Goal: Transaction & Acquisition: Book appointment/travel/reservation

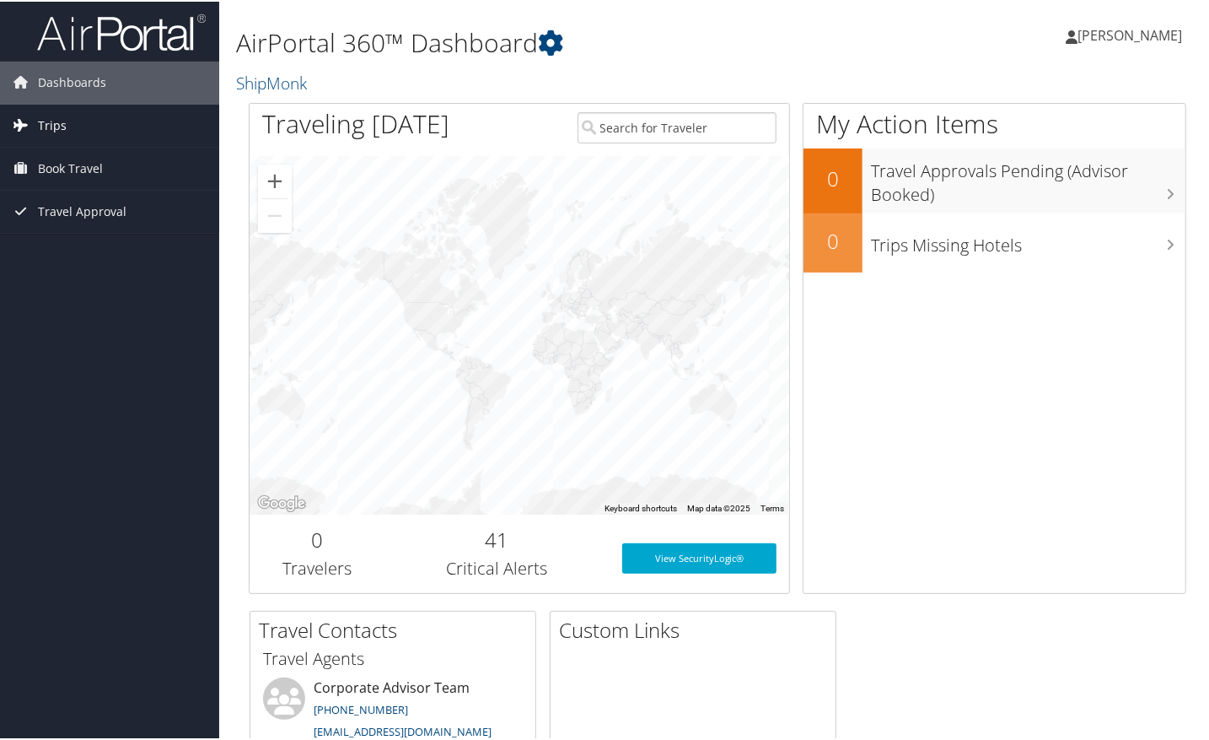
click at [108, 124] on link "Trips" at bounding box center [109, 124] width 219 height 42
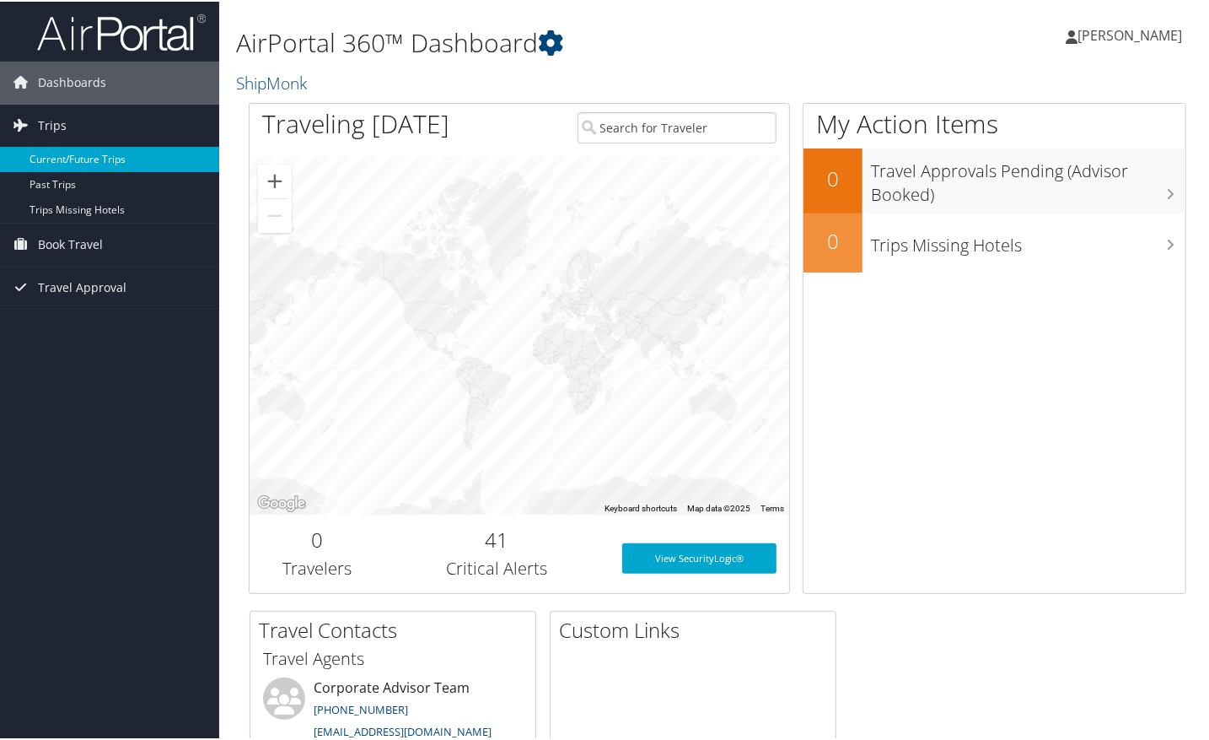
click at [126, 163] on link "Current/Future Trips" at bounding box center [109, 157] width 219 height 25
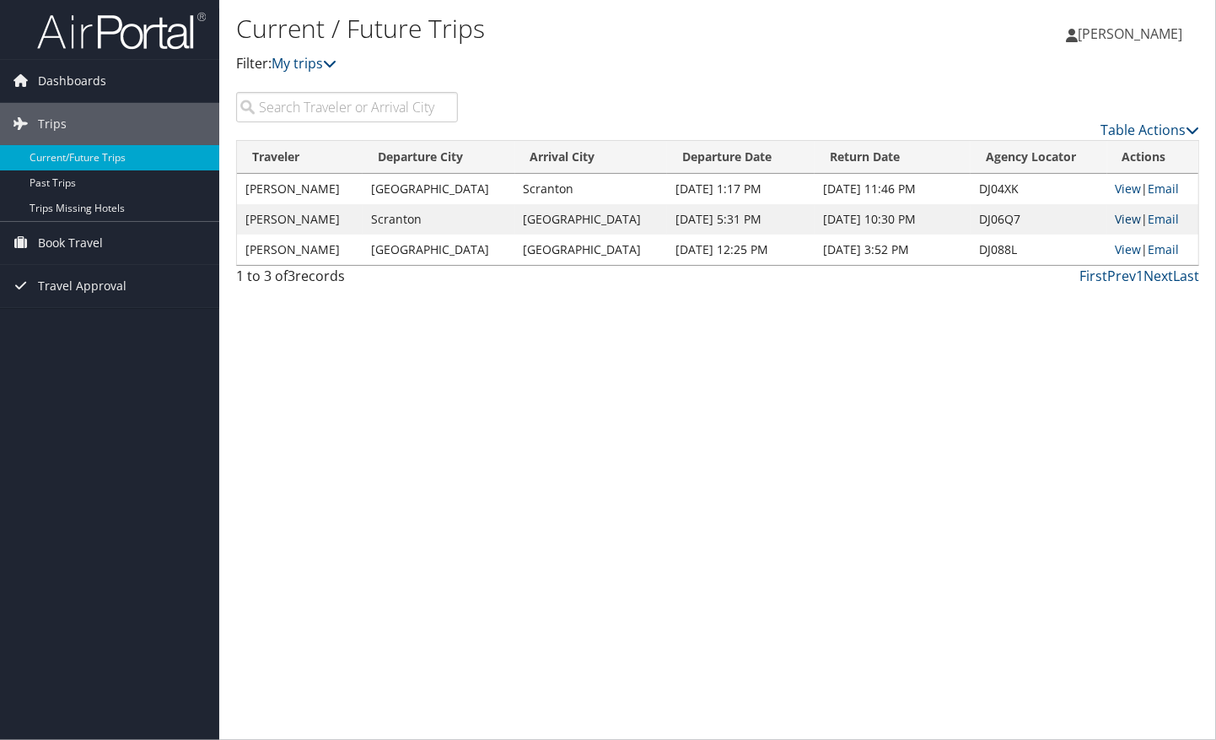
click at [1128, 213] on link "View" at bounding box center [1129, 219] width 26 height 16
click at [106, 248] on link "Book Travel" at bounding box center [109, 243] width 219 height 42
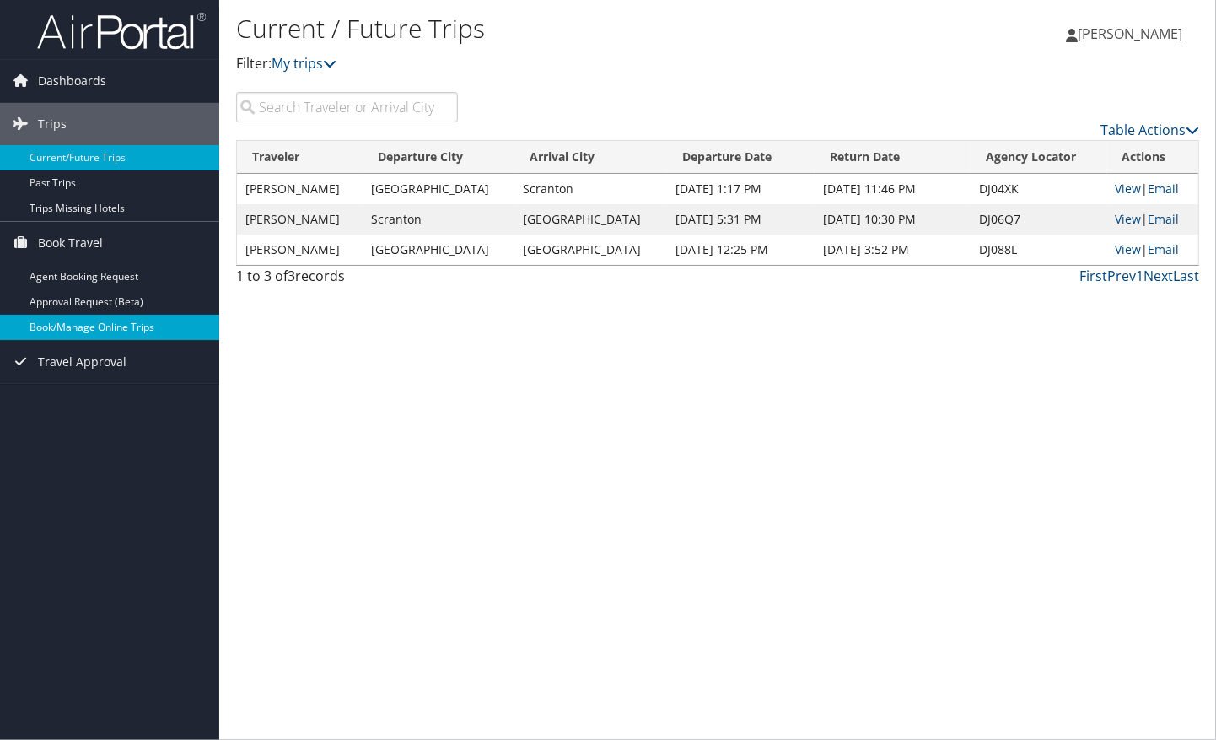
click at [118, 328] on link "Book/Manage Online Trips" at bounding box center [109, 327] width 219 height 25
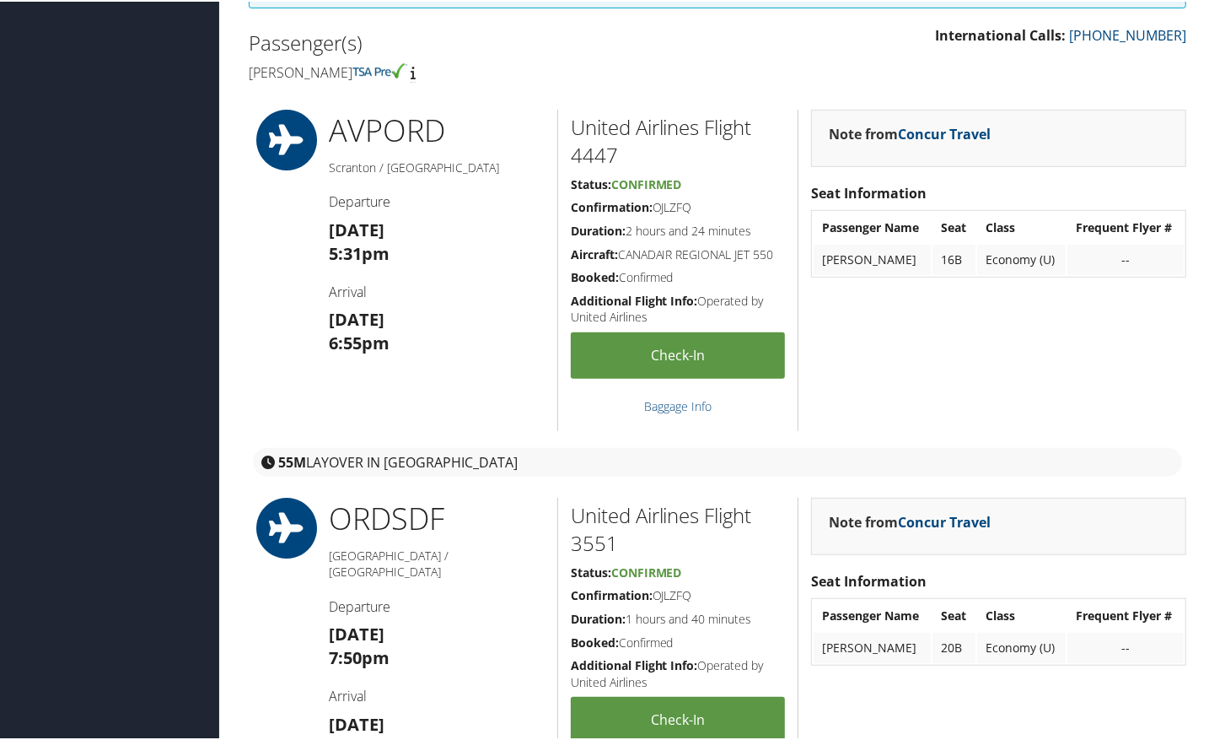
scroll to position [497, 0]
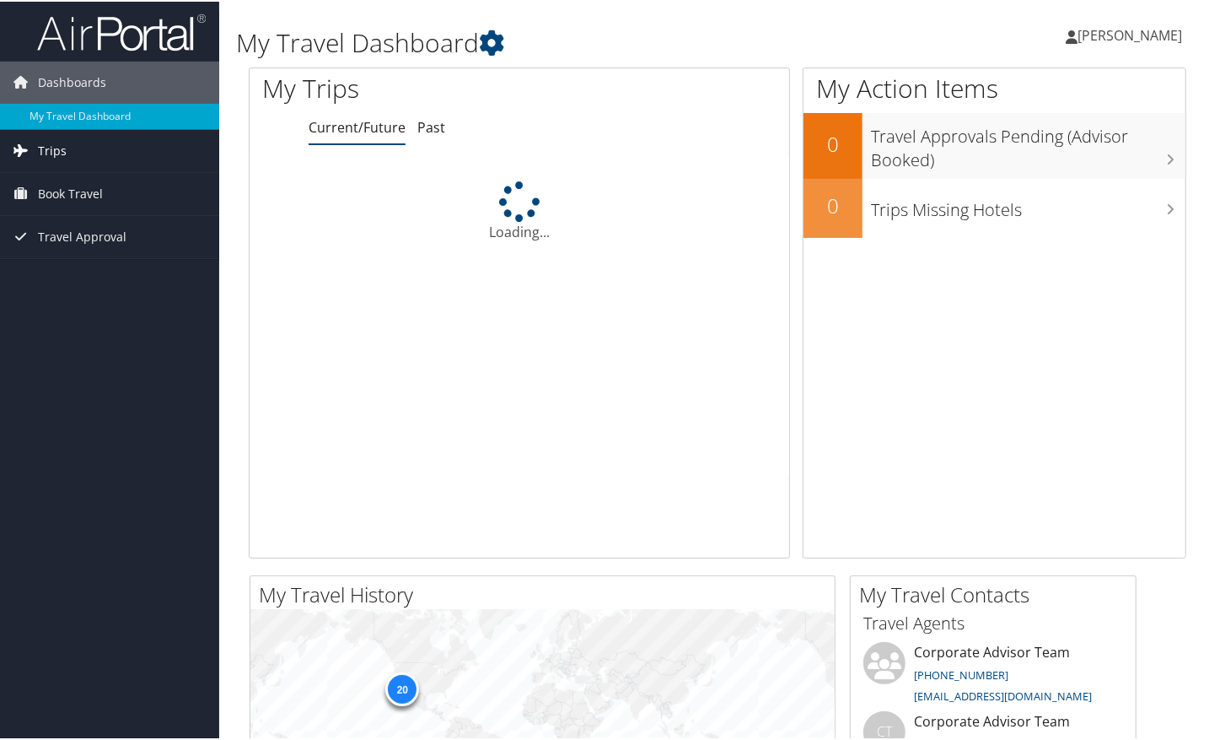
click at [111, 149] on link "Trips" at bounding box center [109, 149] width 219 height 42
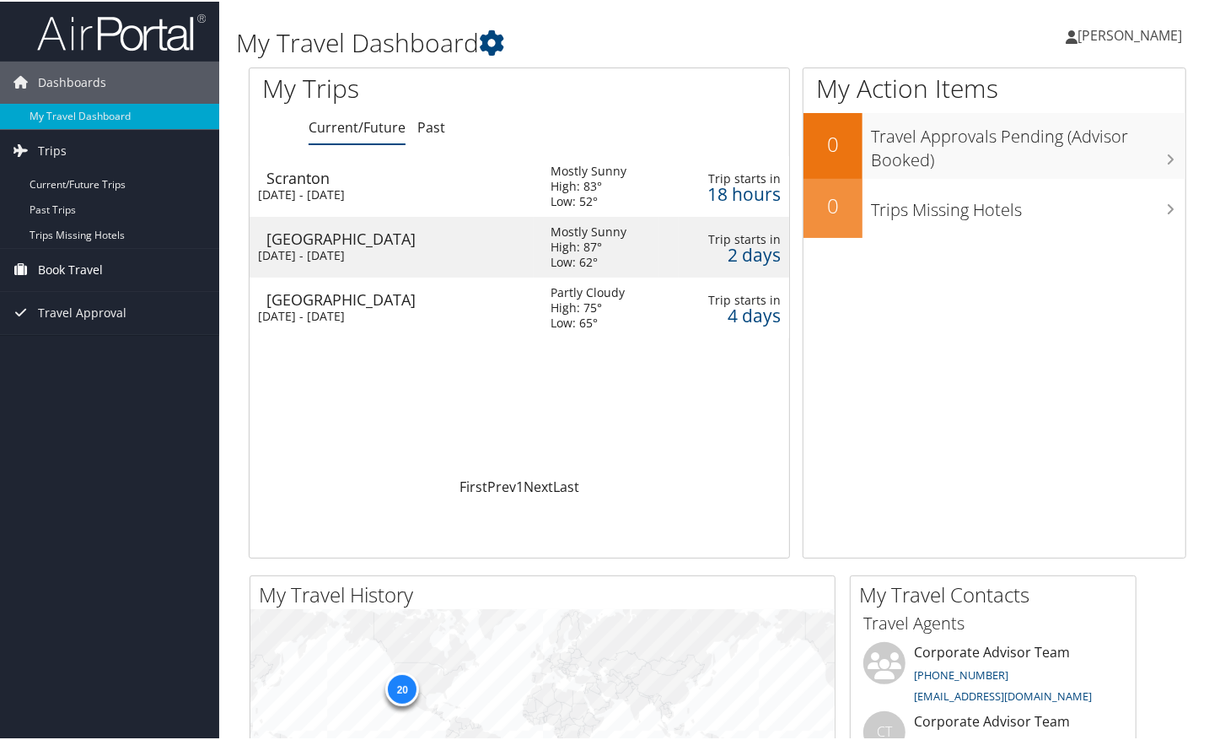
click at [71, 271] on span "Book Travel" at bounding box center [70, 268] width 65 height 42
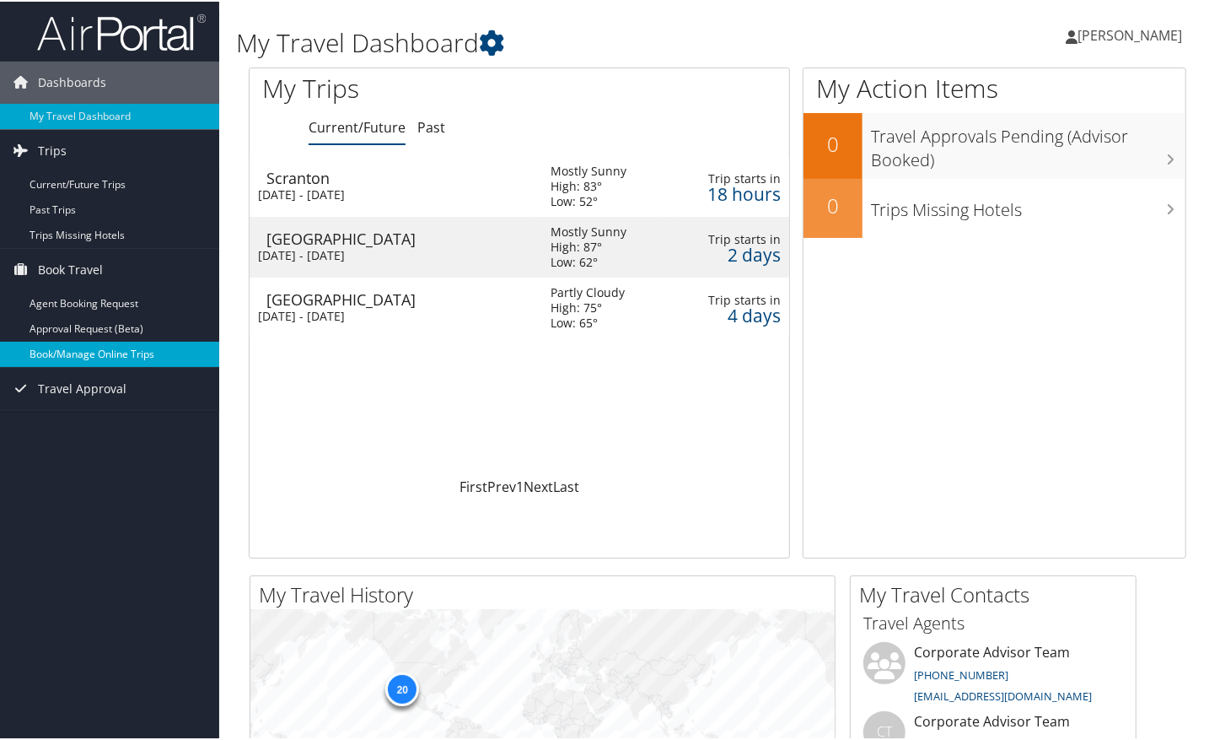
click at [145, 342] on link "Book/Manage Online Trips" at bounding box center [109, 352] width 219 height 25
